Goal: Task Accomplishment & Management: Use online tool/utility

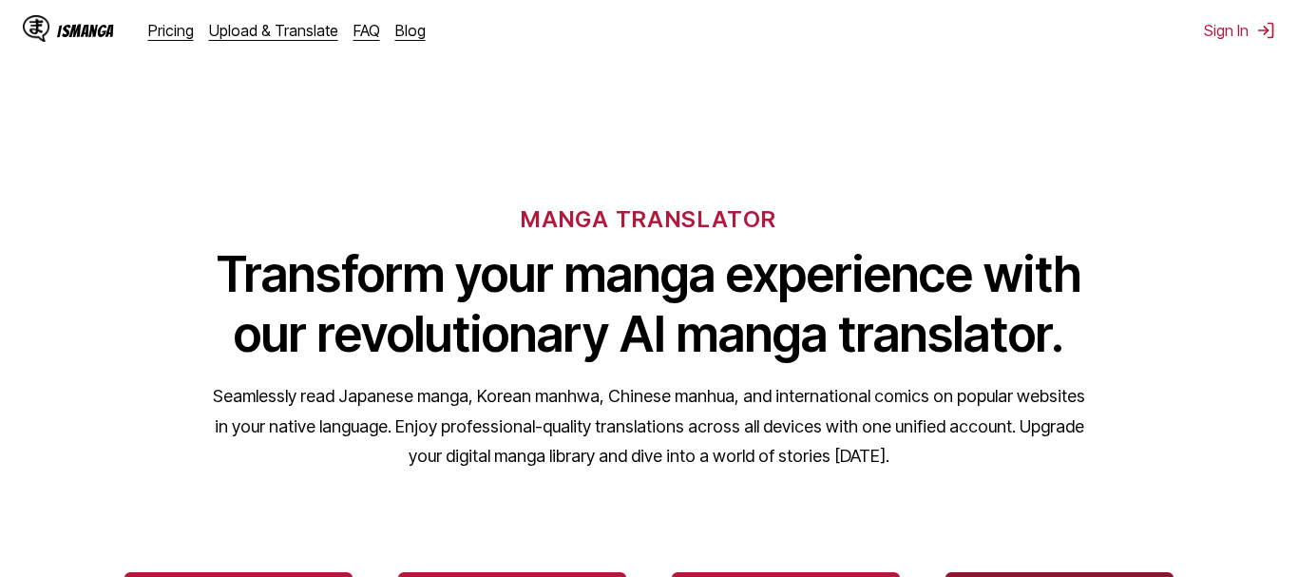
scroll to position [291, 0]
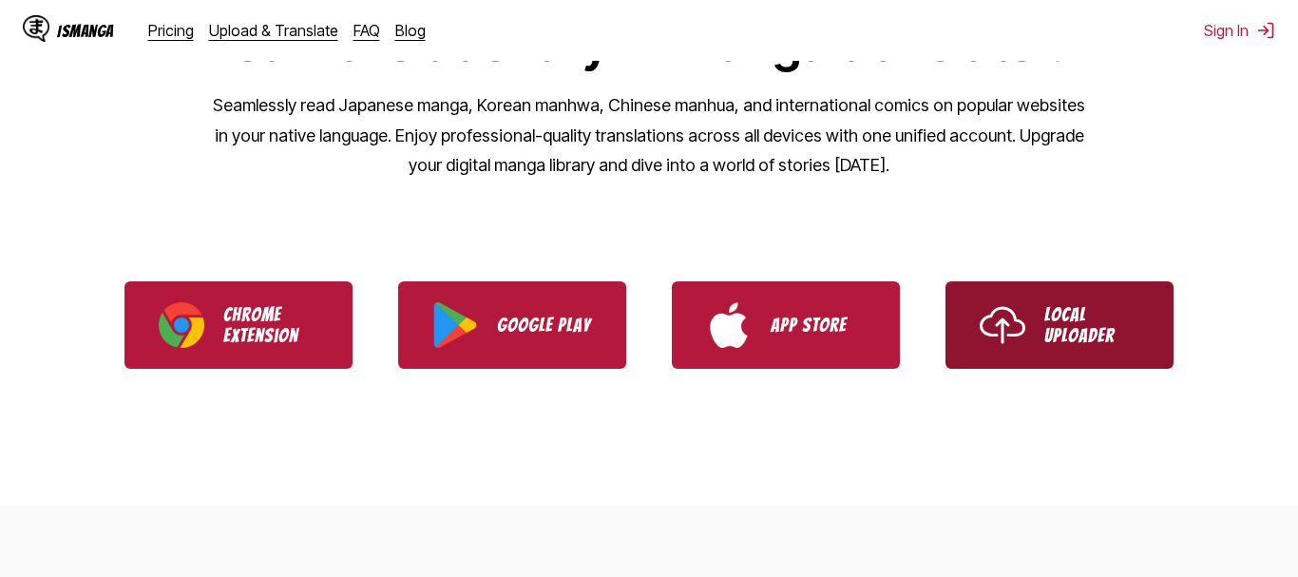
click at [1070, 326] on p "Local Uploader" at bounding box center [1091, 325] width 95 height 42
